Goal: Find specific page/section: Find specific page/section

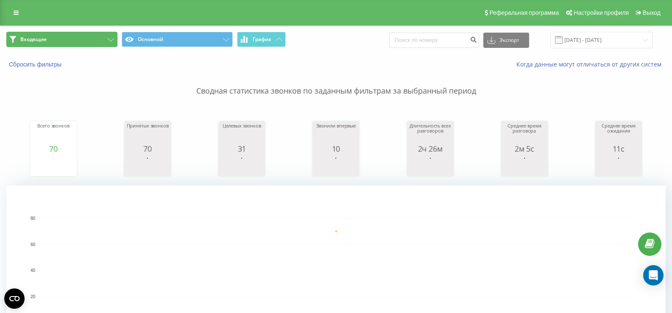
click at [97, 44] on button "Входящие" at bounding box center [61, 39] width 111 height 15
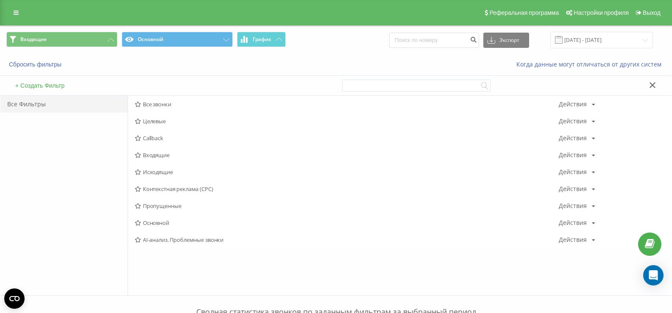
click at [150, 175] on span "Исходящие" at bounding box center [347, 172] width 424 height 6
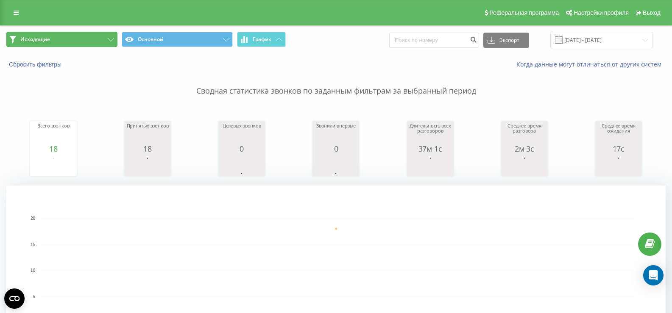
click at [85, 44] on button "Исходящие" at bounding box center [61, 39] width 111 height 15
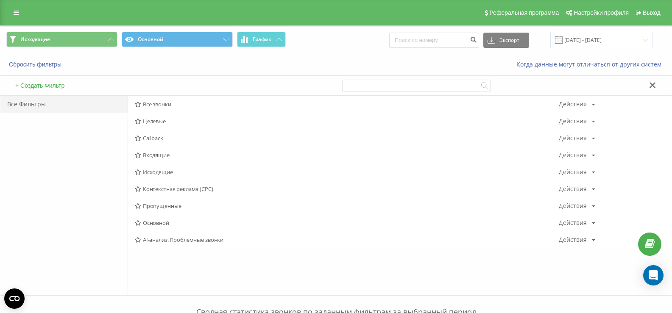
click at [162, 170] on span "Исходящие" at bounding box center [347, 172] width 424 height 6
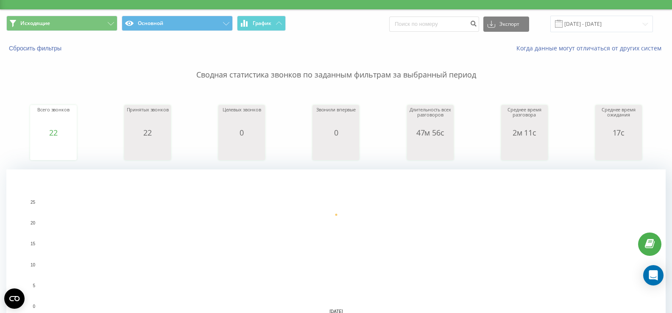
scroll to position [42, 0]
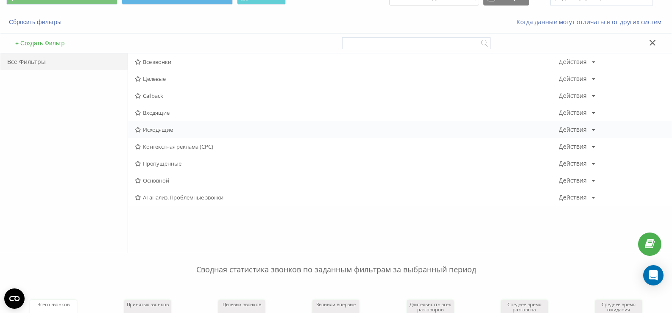
click at [167, 128] on span "Исходящие" at bounding box center [347, 130] width 424 height 6
